Goal: Find specific page/section: Find specific page/section

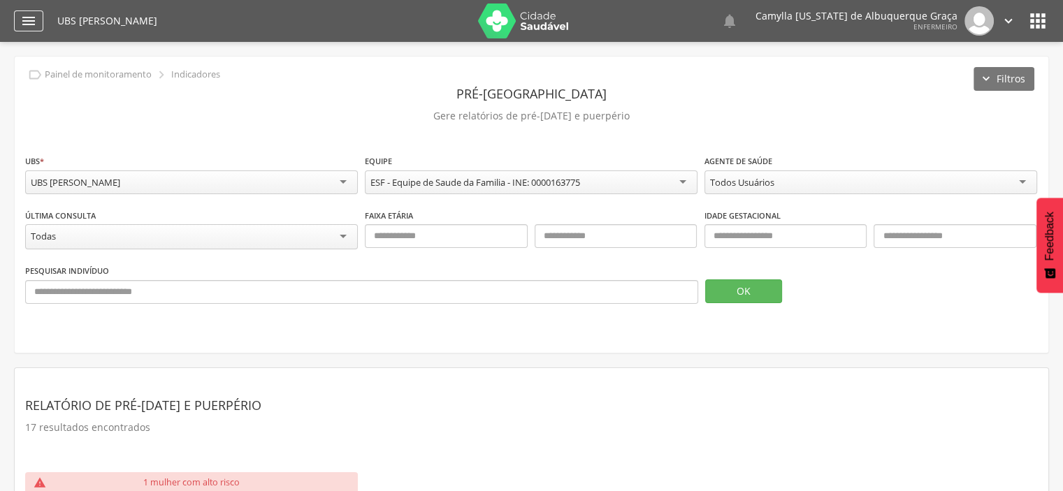
click at [31, 24] on icon "" at bounding box center [28, 21] width 17 height 17
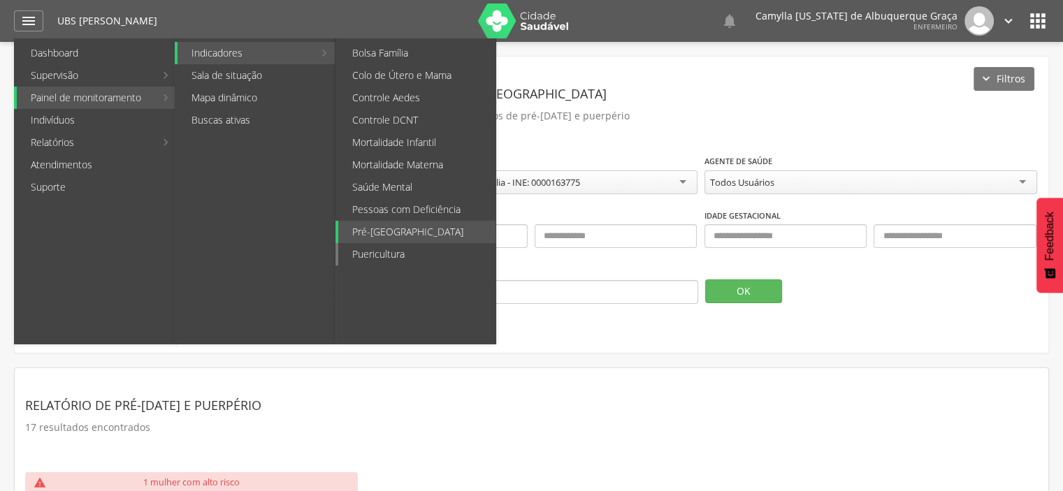
click at [398, 254] on link "Puericultura" at bounding box center [416, 254] width 157 height 22
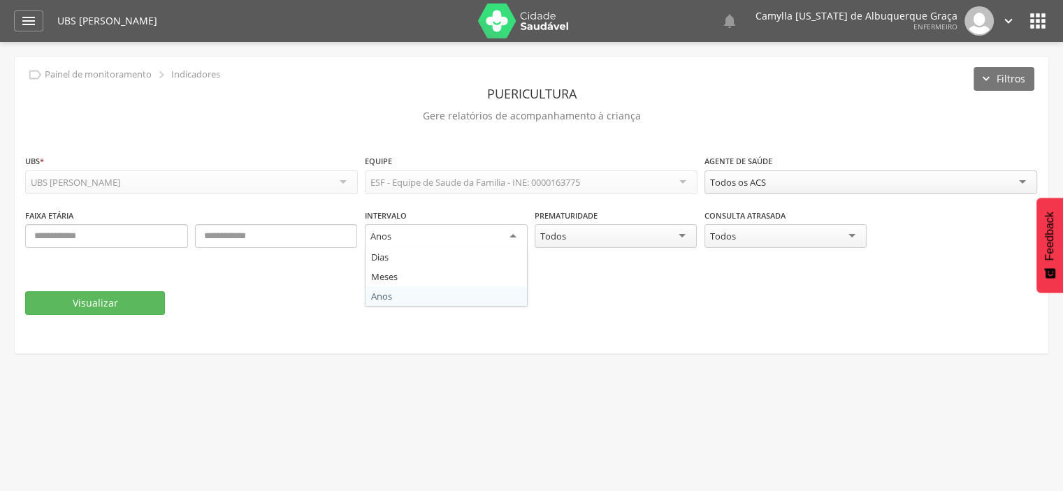
click at [512, 228] on div "Anos" at bounding box center [446, 236] width 163 height 25
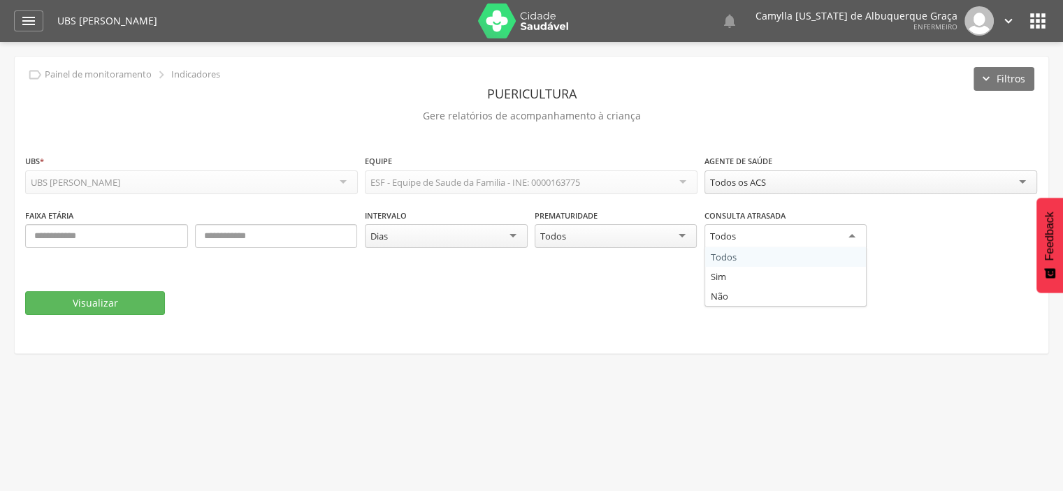
click at [845, 242] on div "Todos" at bounding box center [785, 236] width 163 height 25
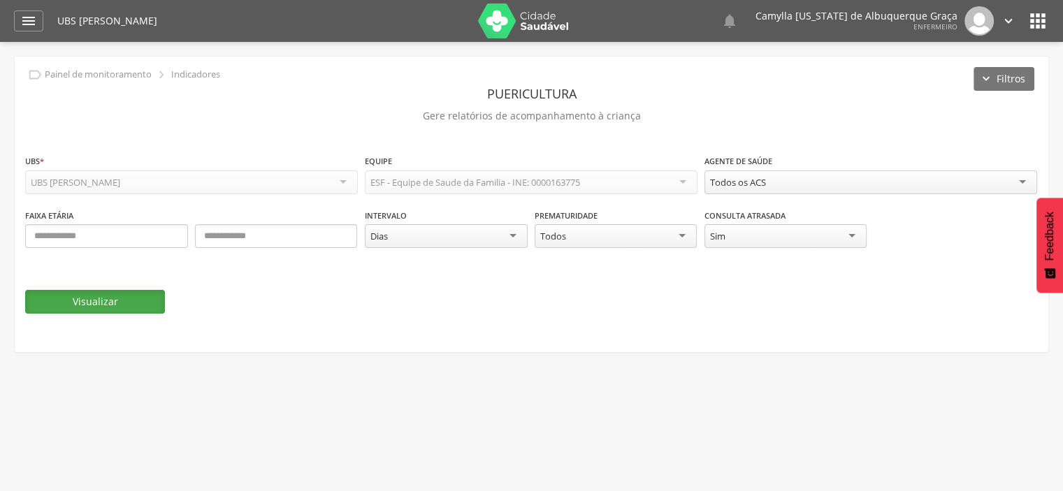
click at [89, 296] on button "Visualizar" at bounding box center [95, 302] width 140 height 24
click at [771, 245] on div "Sim" at bounding box center [785, 236] width 163 height 24
click at [143, 301] on button "Visualizar" at bounding box center [95, 302] width 140 height 24
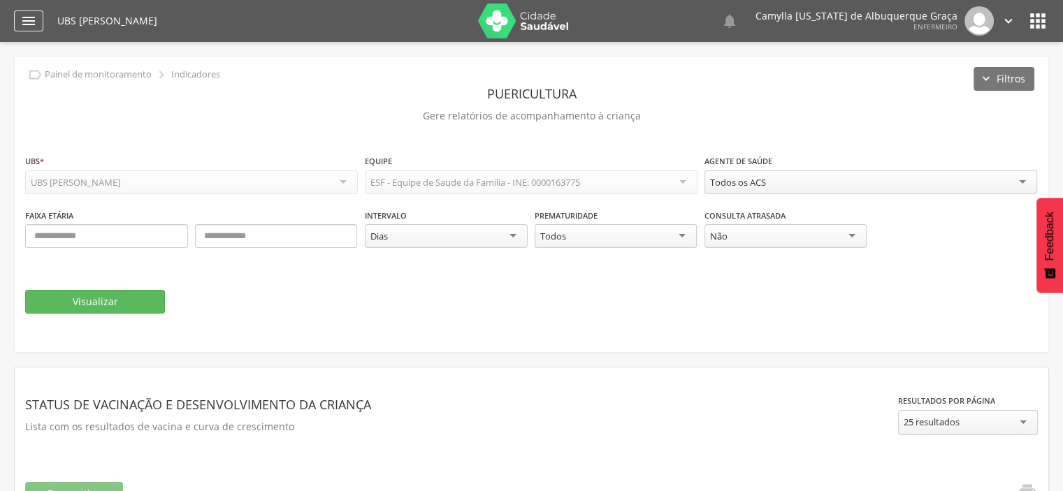
click at [33, 10] on div "" at bounding box center [28, 20] width 29 height 21
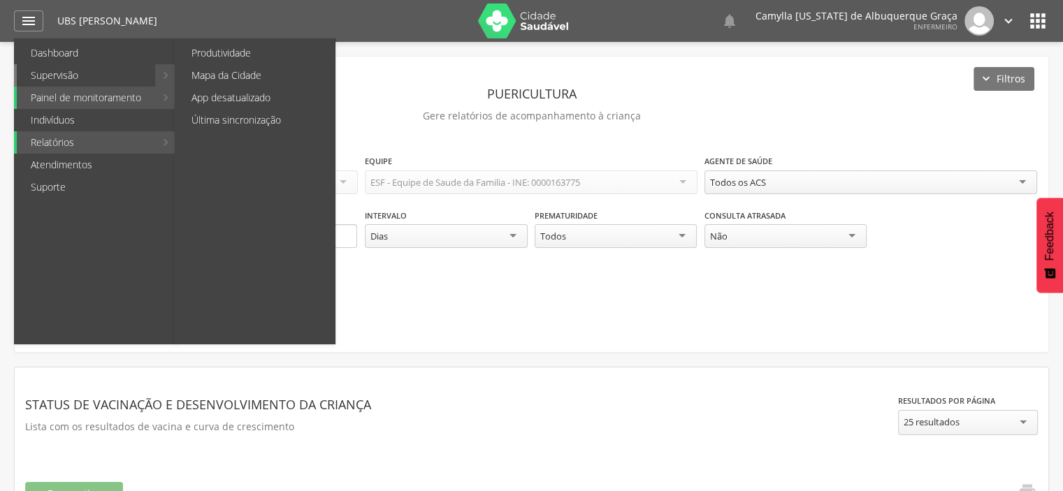
click at [92, 73] on link "Supervisão" at bounding box center [86, 75] width 138 height 22
